Goal: Task Accomplishment & Management: Use online tool/utility

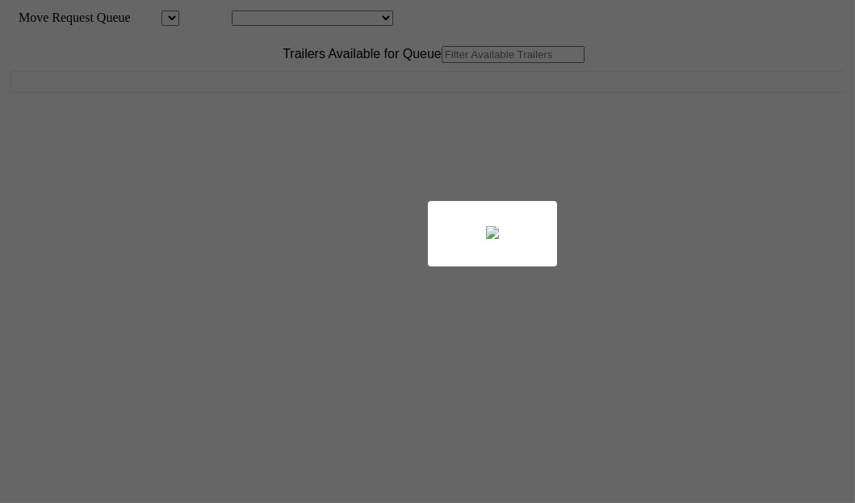
drag, startPoint x: 0, startPoint y: 0, endPoint x: 266, endPoint y: 104, distance: 285.9
click at [266, 104] on div at bounding box center [427, 251] width 855 height 503
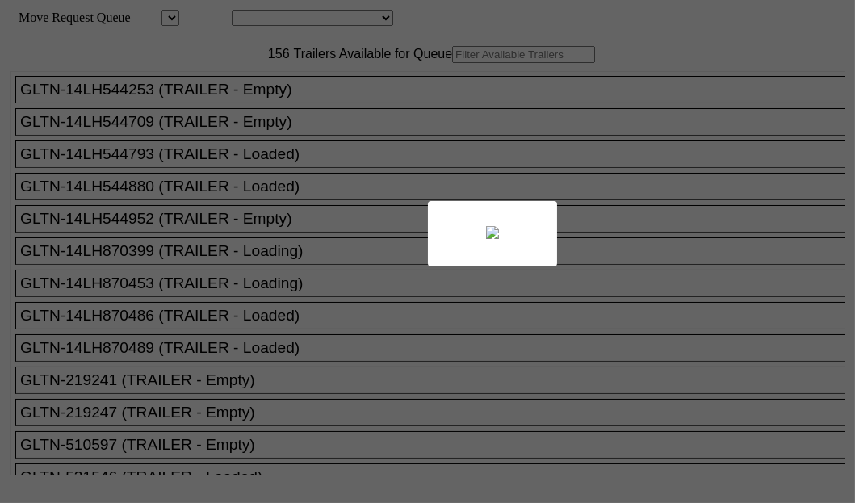
click at [266, 104] on div at bounding box center [427, 251] width 855 height 503
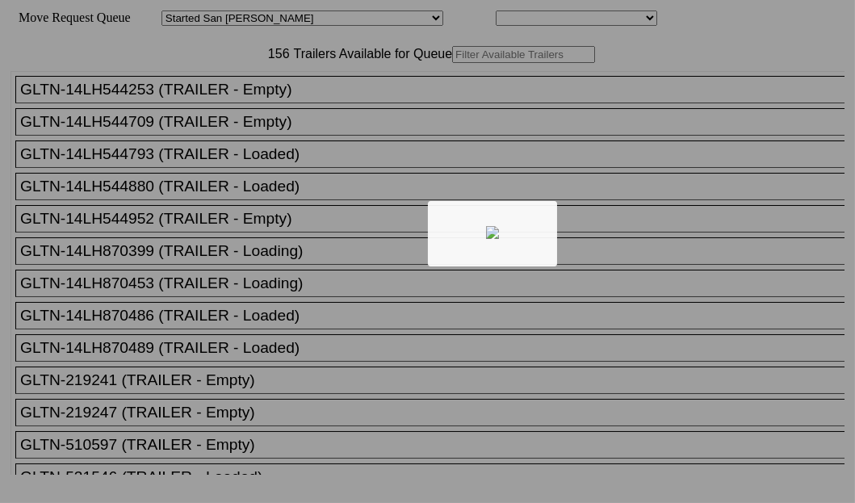
click at [266, 105] on div at bounding box center [427, 251] width 855 height 503
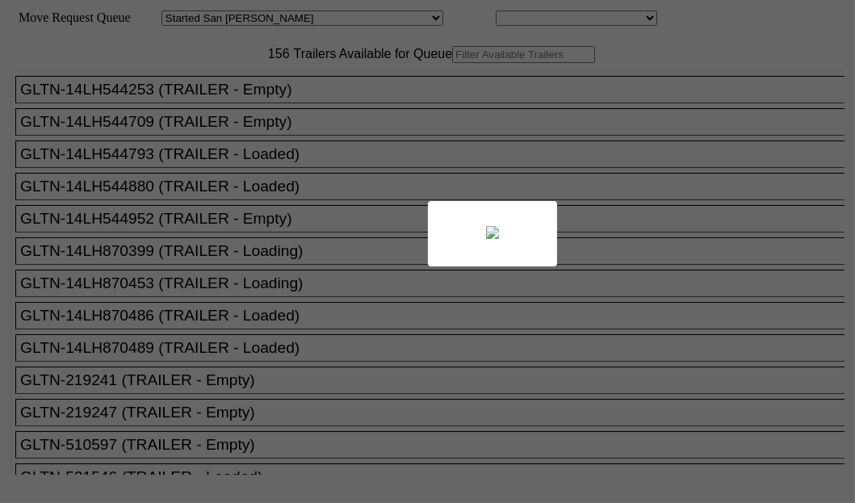
click at [266, 105] on div at bounding box center [427, 251] width 855 height 503
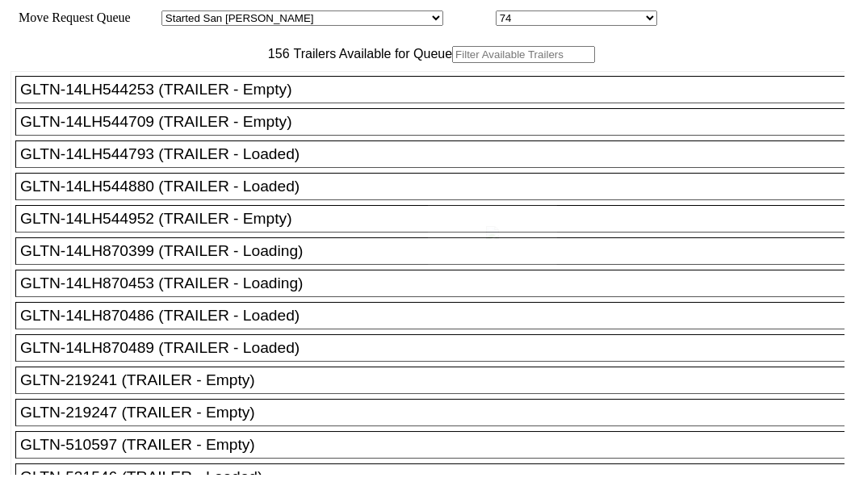
click at [273, 107] on div at bounding box center [427, 251] width 855 height 503
click at [274, 107] on div at bounding box center [427, 251] width 855 height 503
click at [278, 105] on div at bounding box center [427, 251] width 855 height 503
click at [452, 63] on input "text" at bounding box center [523, 54] width 143 height 17
paste input "CLKU5001954"
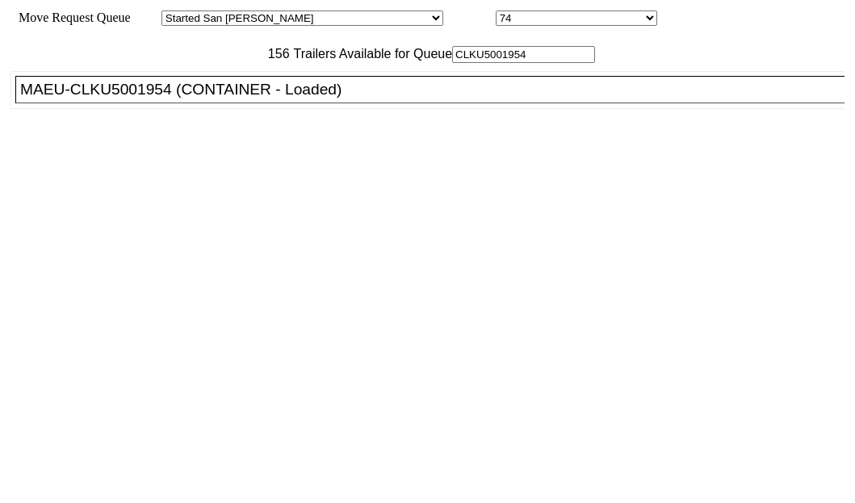
type input "CLKU5001954"
click at [108, 98] on div "MAEU-CLKU5001954 (CONTAINER - Loaded)" at bounding box center [437, 90] width 834 height 18
drag, startPoint x: 108, startPoint y: 161, endPoint x: 185, endPoint y: 169, distance: 77.0
click at [111, 98] on div "MAEU-CLKU5001954 (CONTAINER - Loaded)" at bounding box center [437, 90] width 834 height 18
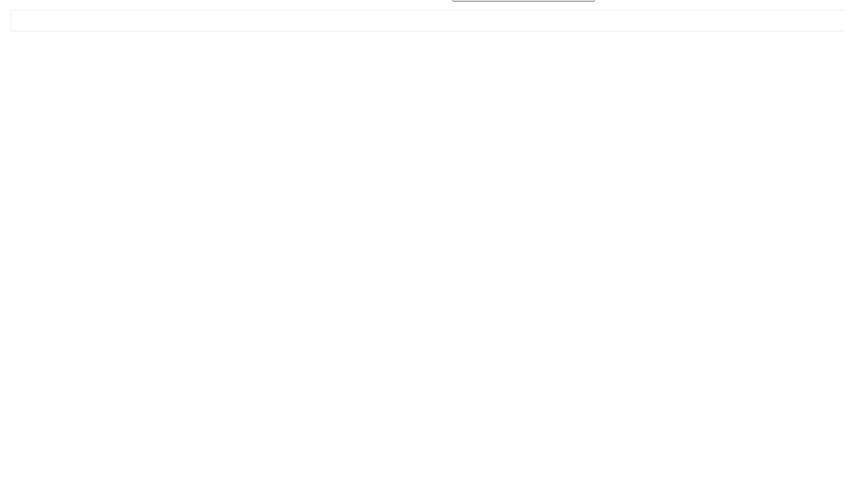
scroll to position [65, 0]
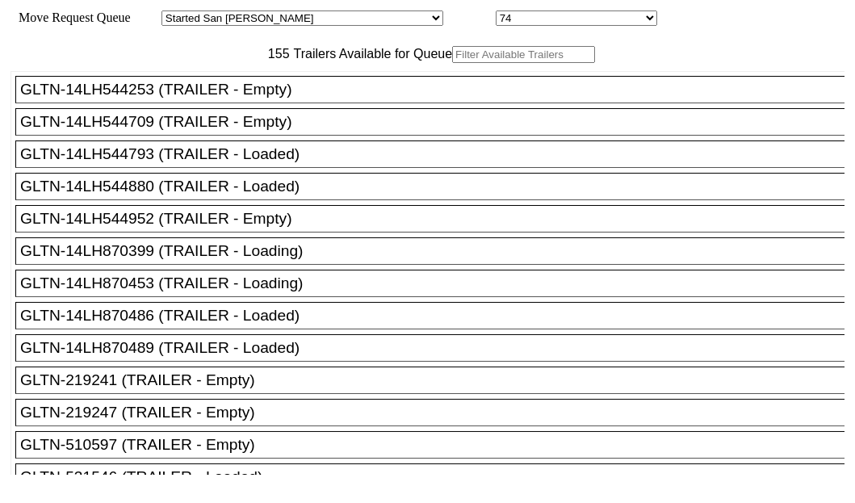
click at [452, 63] on input "text" at bounding box center [523, 54] width 143 height 17
paste input "CAIU4447051"
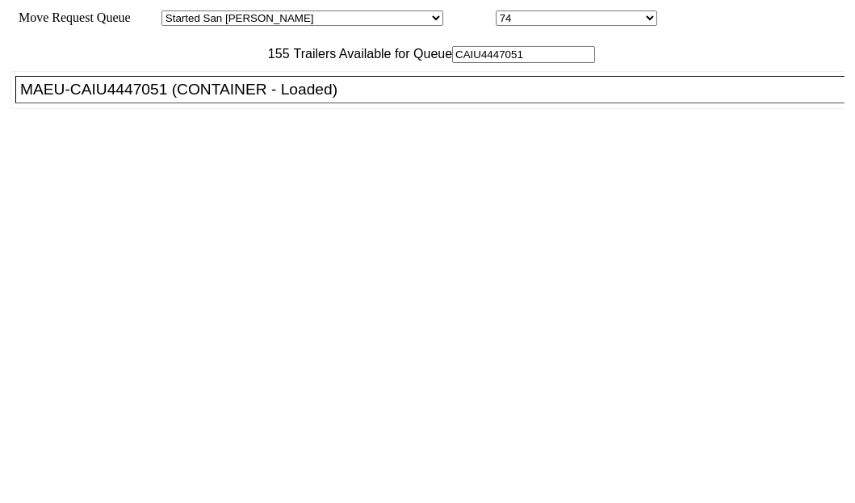
type input "CAIU4447051"
click at [123, 98] on div "MAEU-CAIU4447051 (CONTAINER - Loaded)" at bounding box center [437, 90] width 834 height 18
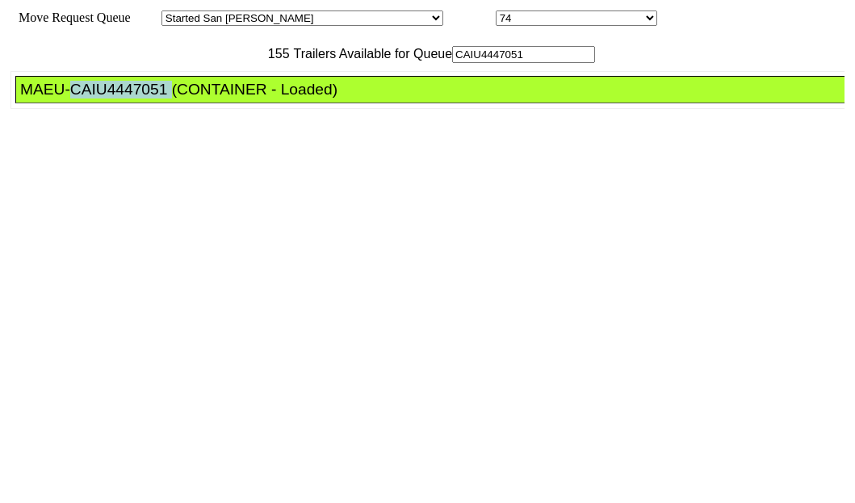
click at [123, 98] on div "MAEU-CAIU4447051 (CONTAINER - Loaded)" at bounding box center [437, 90] width 834 height 18
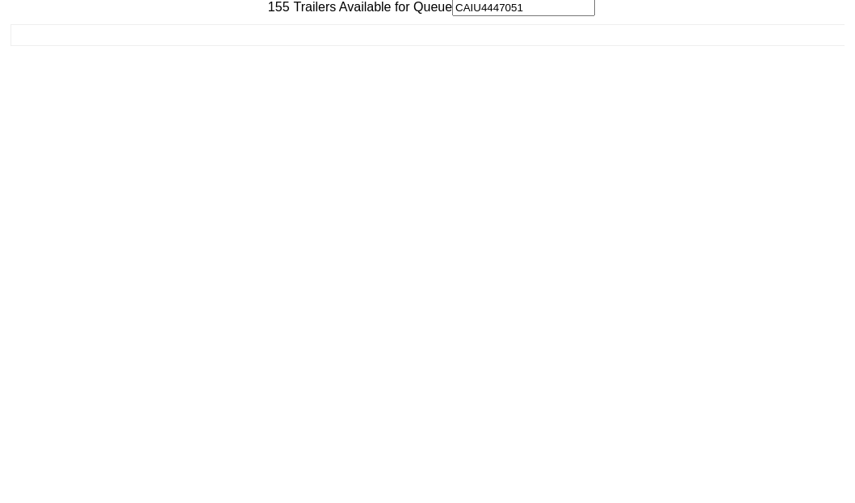
scroll to position [65, 0]
